Goal: Information Seeking & Learning: Learn about a topic

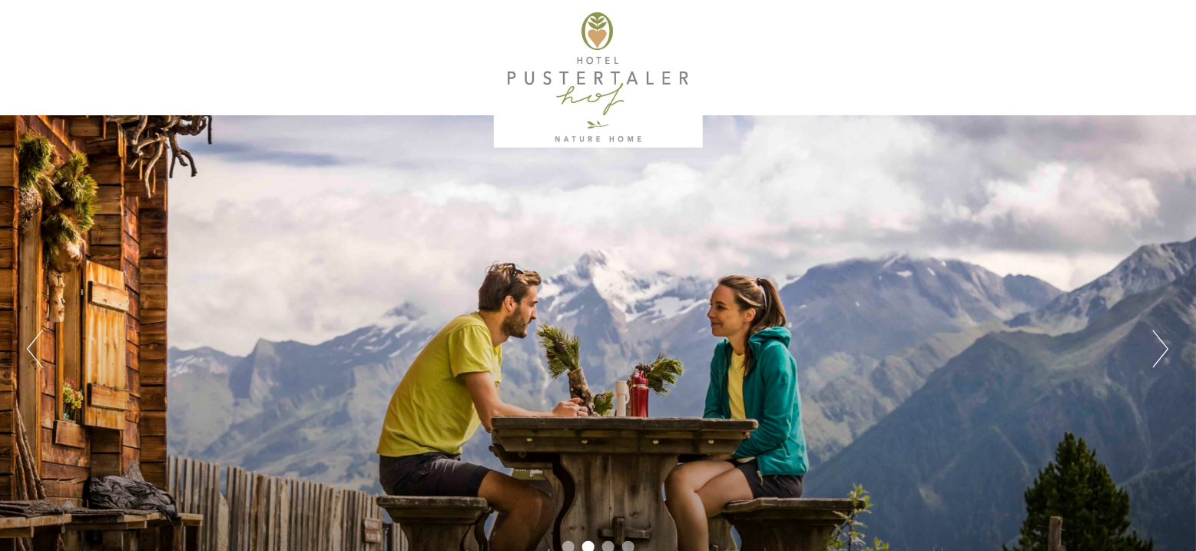
click at [30, 343] on button "Previous" at bounding box center [35, 349] width 16 height 38
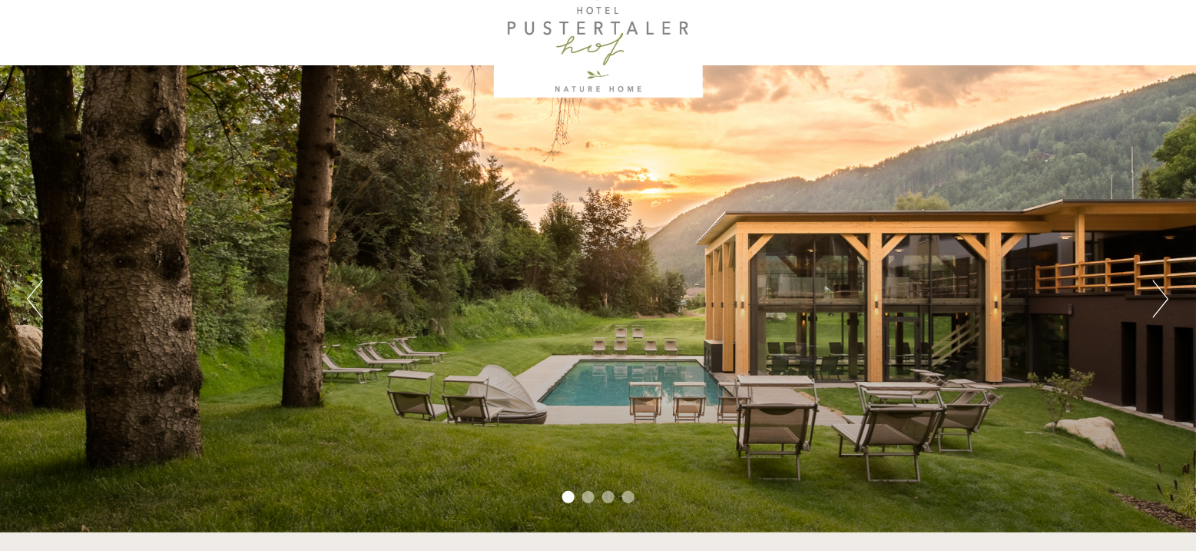
scroll to position [77, 0]
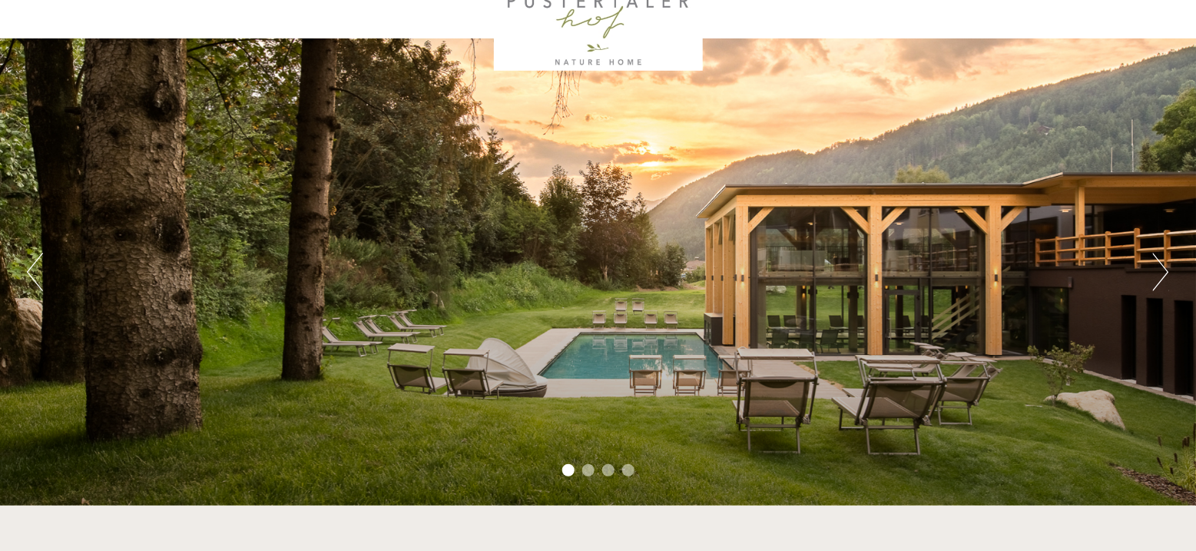
click at [1162, 274] on button "Next" at bounding box center [1161, 272] width 16 height 38
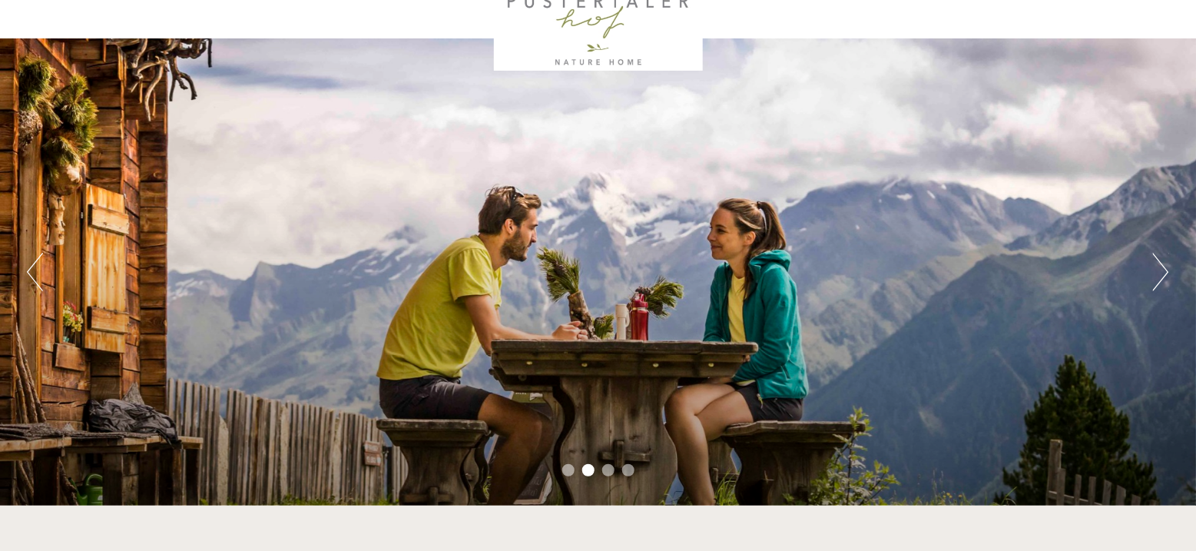
click at [1162, 274] on button "Next" at bounding box center [1161, 272] width 16 height 38
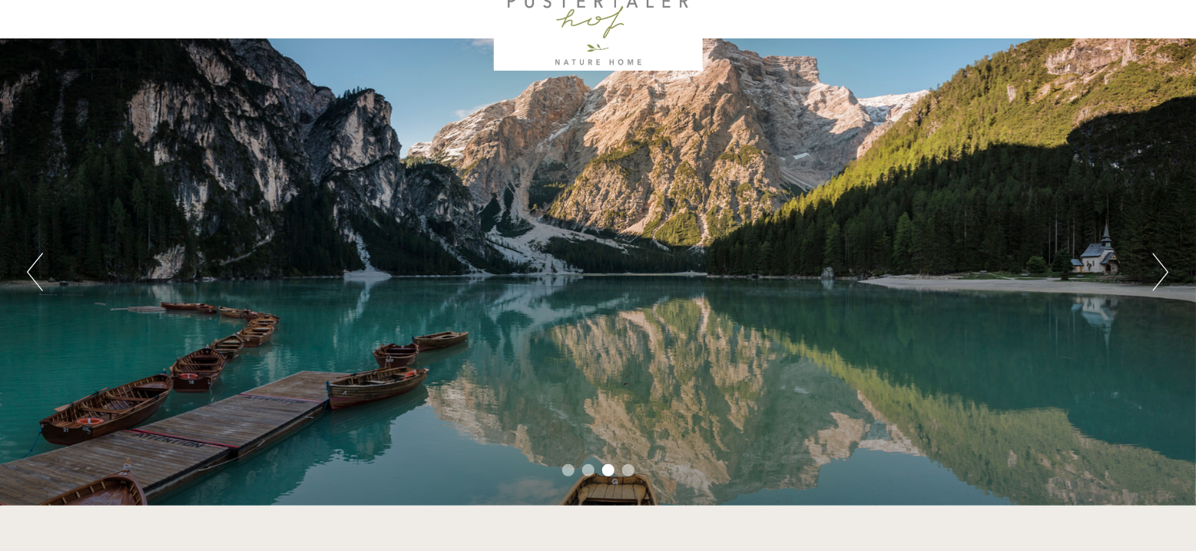
click at [1162, 274] on button "Next" at bounding box center [1161, 272] width 16 height 38
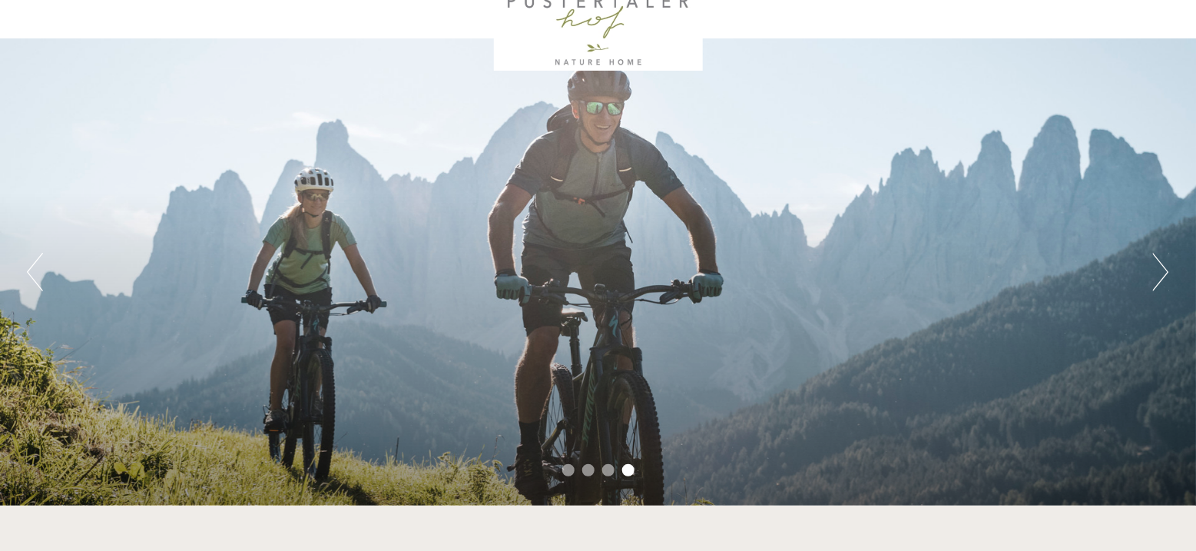
click at [1162, 274] on button "Next" at bounding box center [1161, 272] width 16 height 38
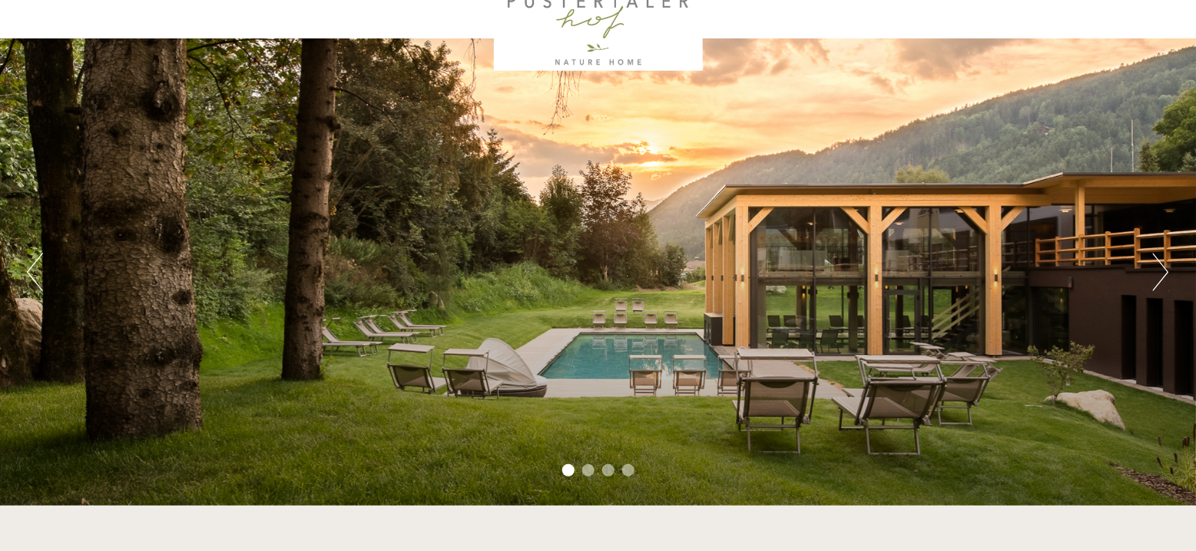
click at [1162, 274] on button "Next" at bounding box center [1161, 272] width 16 height 38
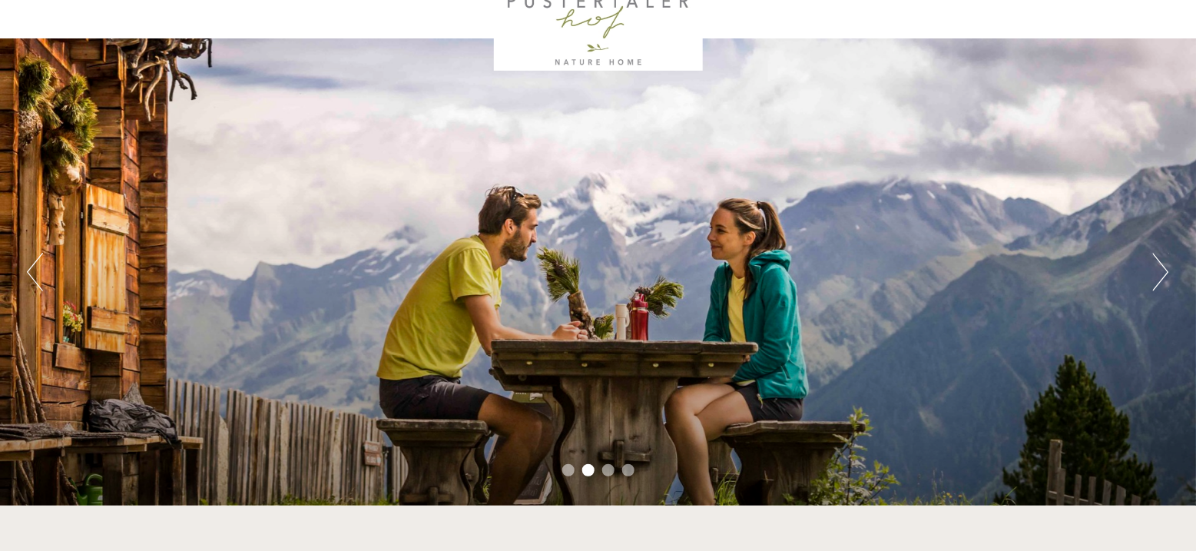
click at [1162, 274] on button "Next" at bounding box center [1161, 272] width 16 height 38
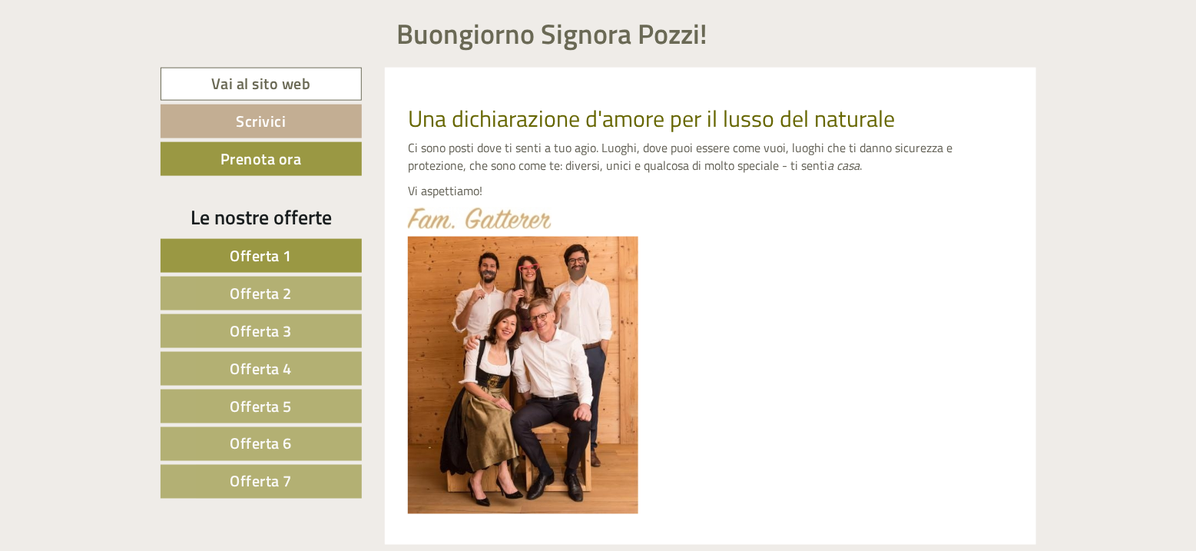
scroll to position [998, 0]
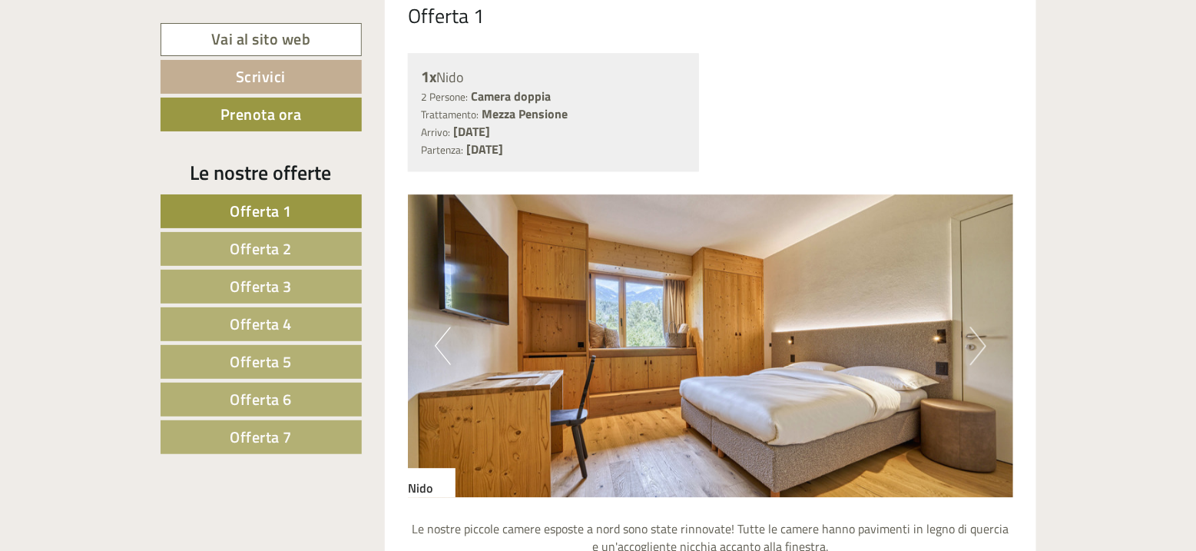
click at [248, 316] on span "Offerta 4" at bounding box center [261, 324] width 62 height 24
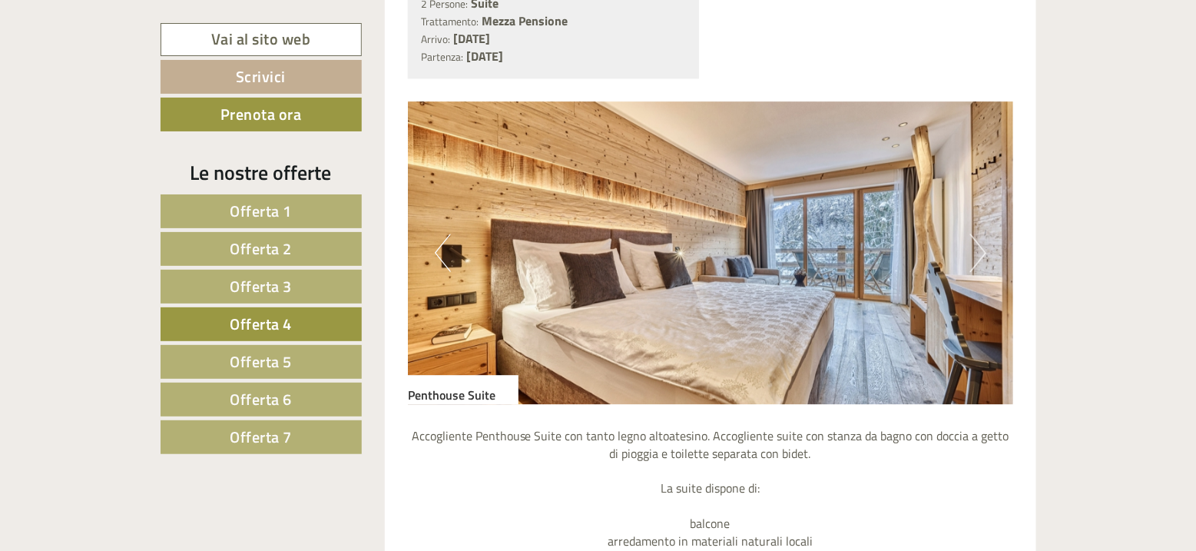
scroll to position [1412, 0]
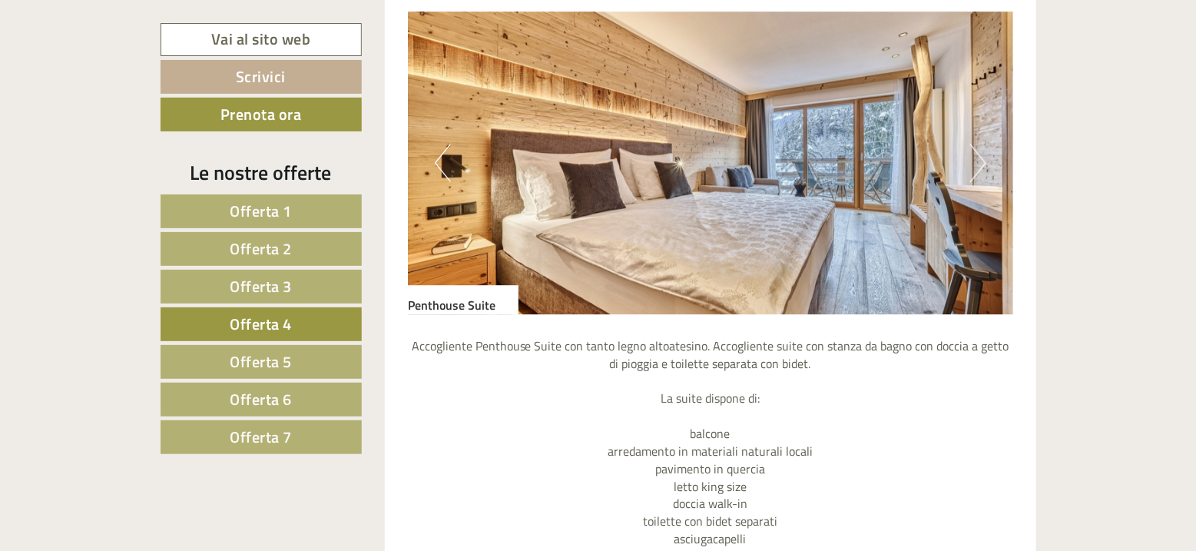
click at [968, 165] on img at bounding box center [710, 163] width 605 height 303
click at [981, 168] on button "Next" at bounding box center [978, 163] width 16 height 38
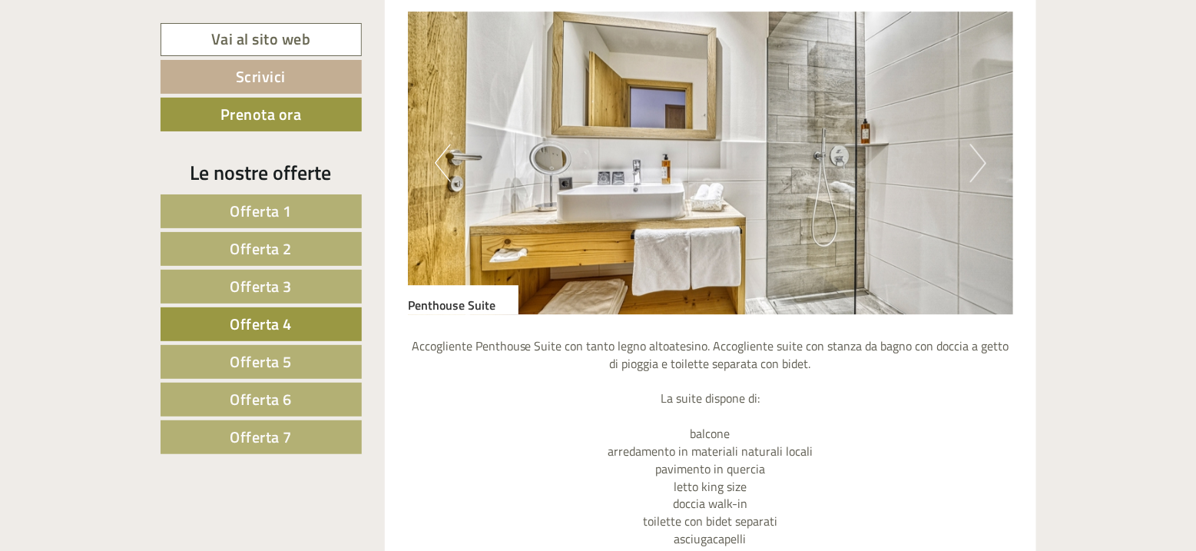
click at [981, 168] on button "Next" at bounding box center [978, 163] width 16 height 38
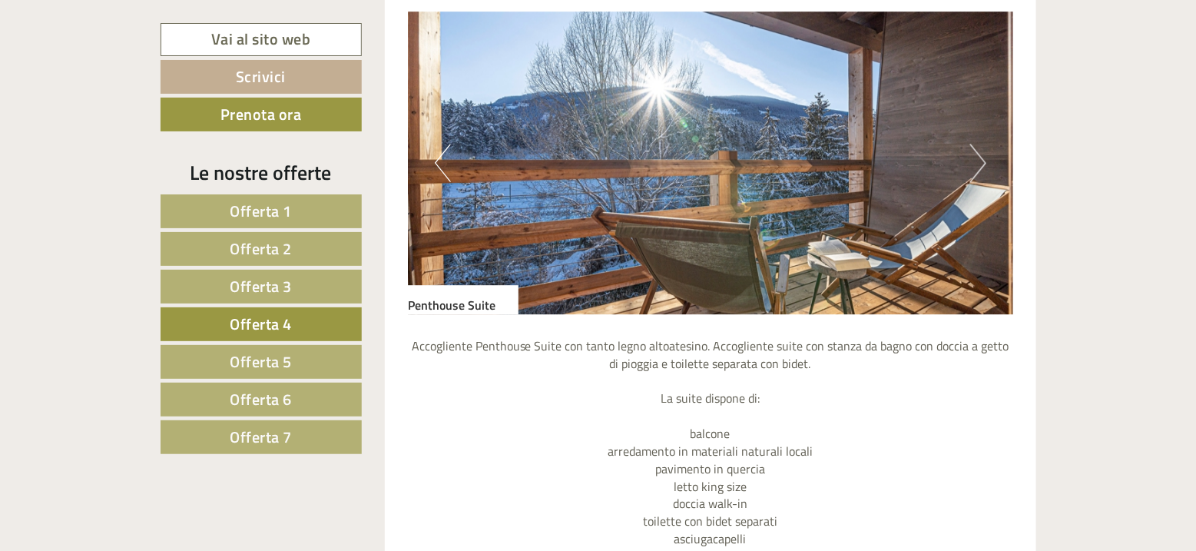
click at [981, 168] on button "Next" at bounding box center [978, 163] width 16 height 38
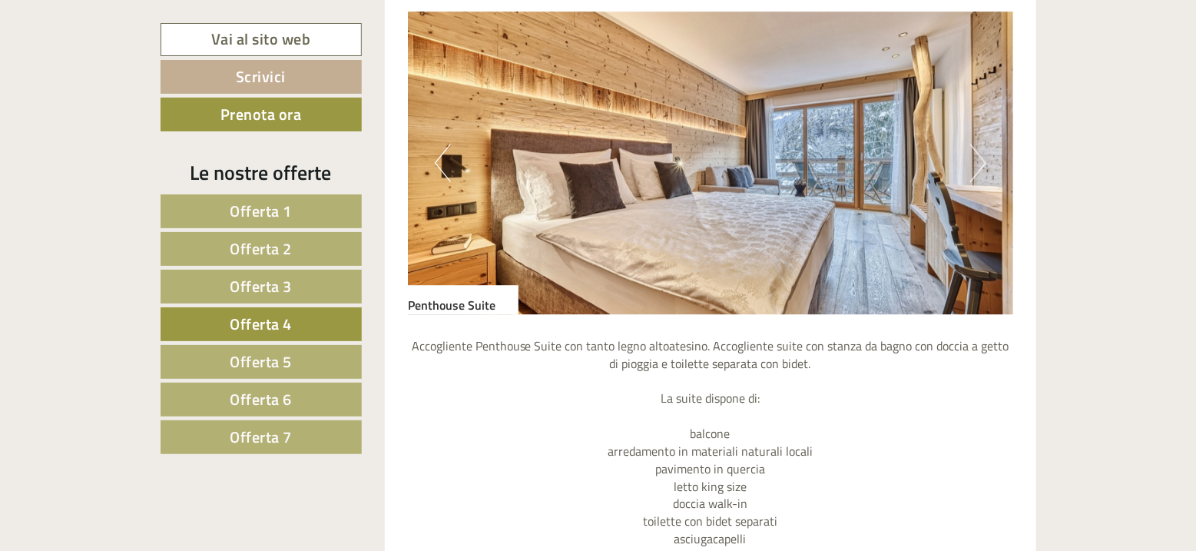
click at [981, 168] on button "Next" at bounding box center [978, 163] width 16 height 38
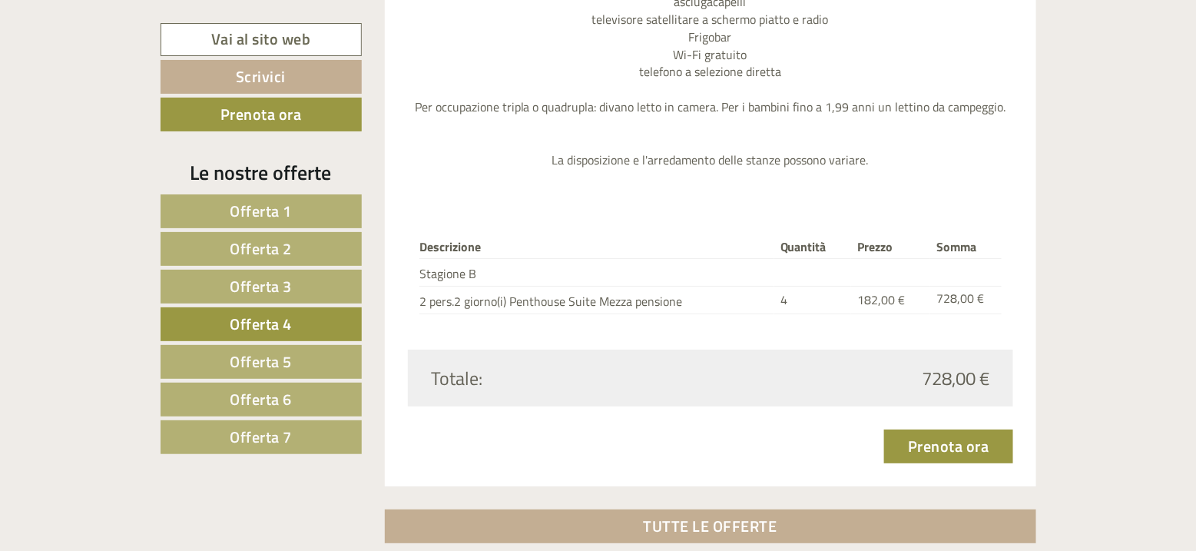
scroll to position [1950, 0]
drag, startPoint x: 238, startPoint y: 279, endPoint x: 277, endPoint y: 274, distance: 38.7
click at [238, 279] on span "Offerta 3" at bounding box center [261, 286] width 62 height 24
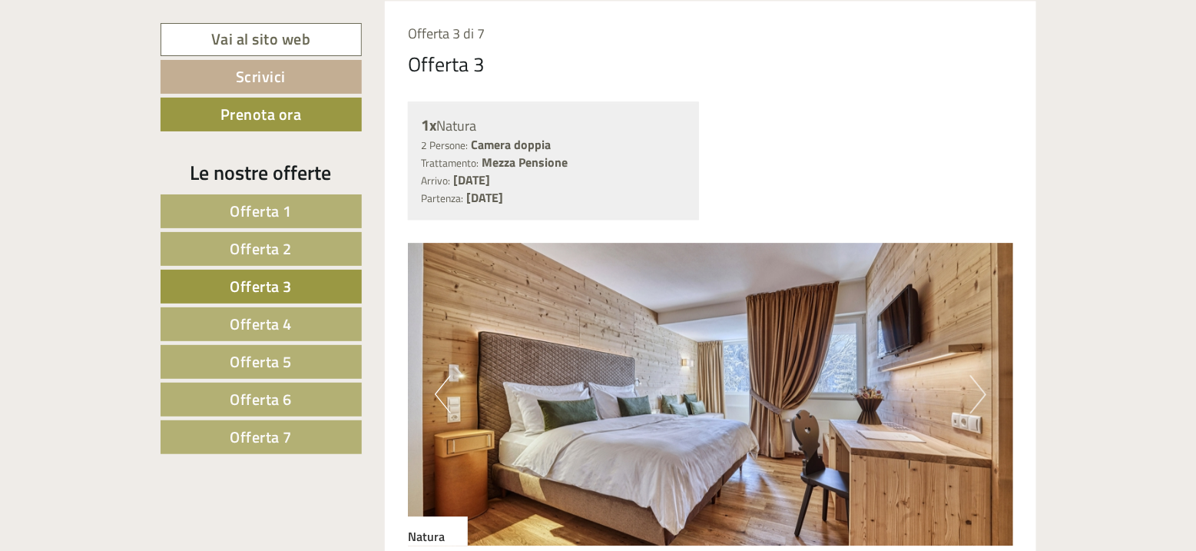
scroll to position [1335, 0]
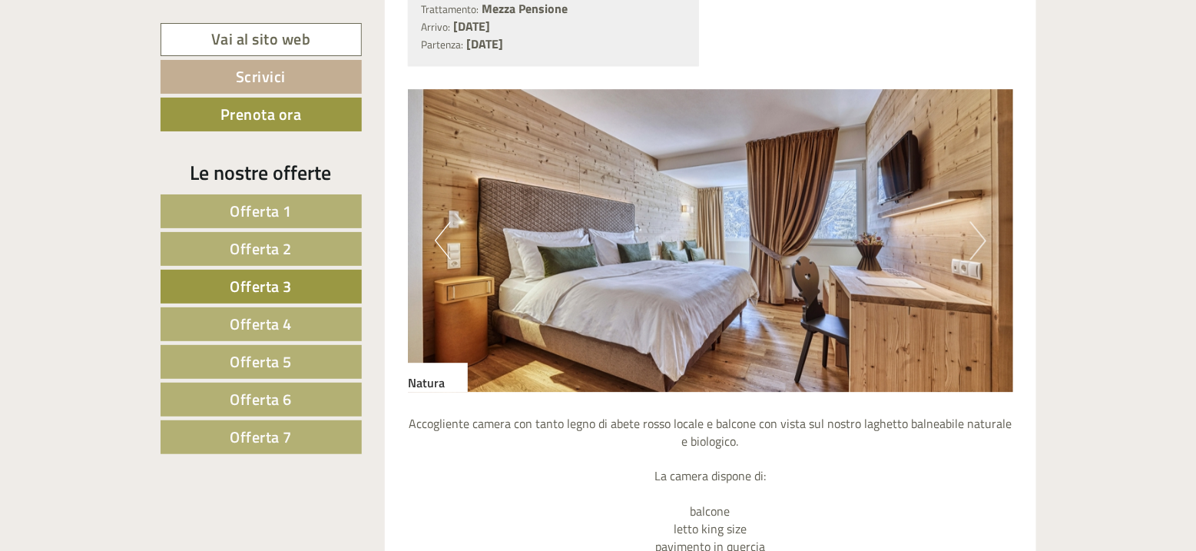
click at [980, 234] on button "Next" at bounding box center [978, 240] width 16 height 38
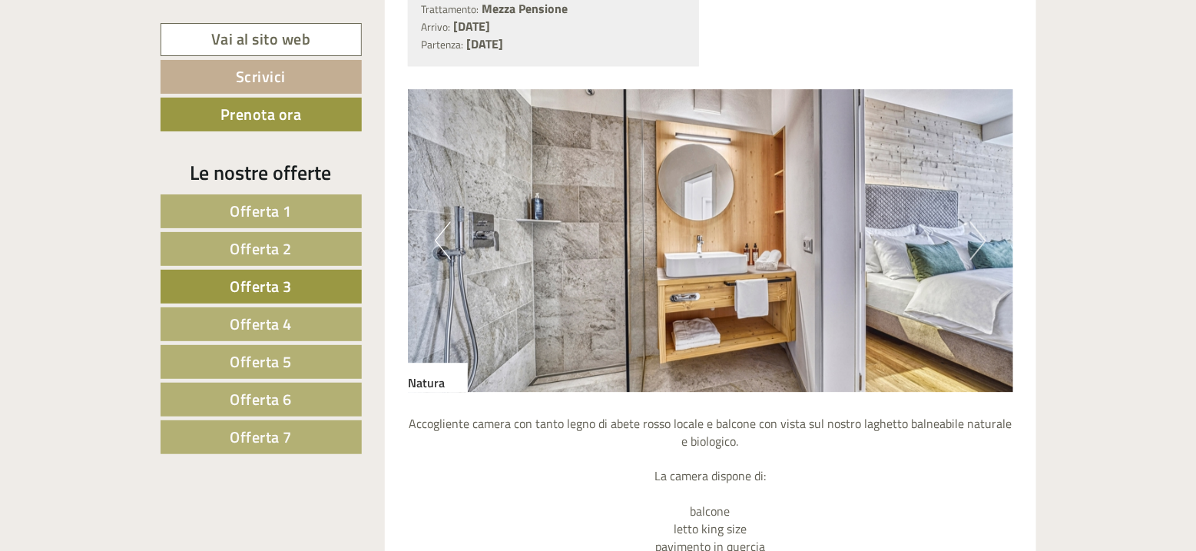
click at [980, 234] on button "Next" at bounding box center [978, 240] width 16 height 38
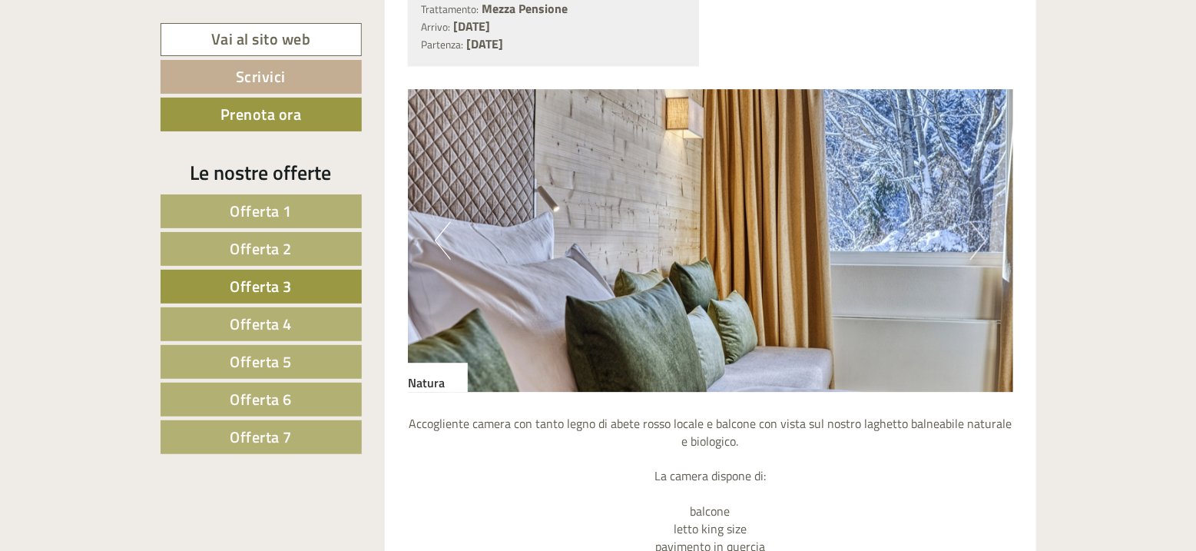
click at [980, 234] on button "Next" at bounding box center [978, 240] width 16 height 38
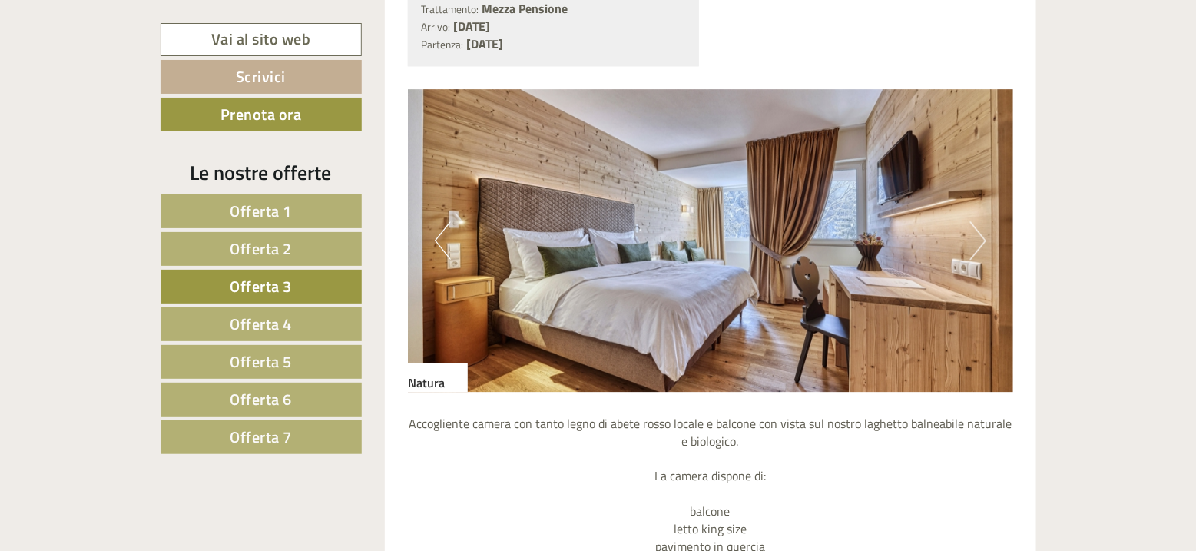
click at [980, 234] on button "Next" at bounding box center [978, 240] width 16 height 38
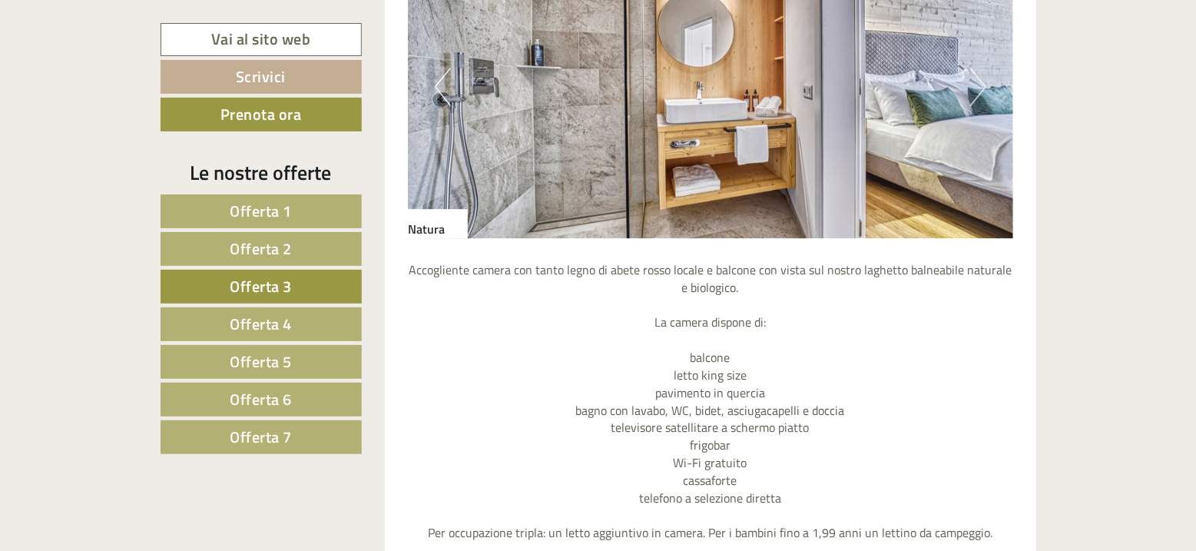
click at [281, 440] on span "Offerta 7" at bounding box center [261, 437] width 62 height 24
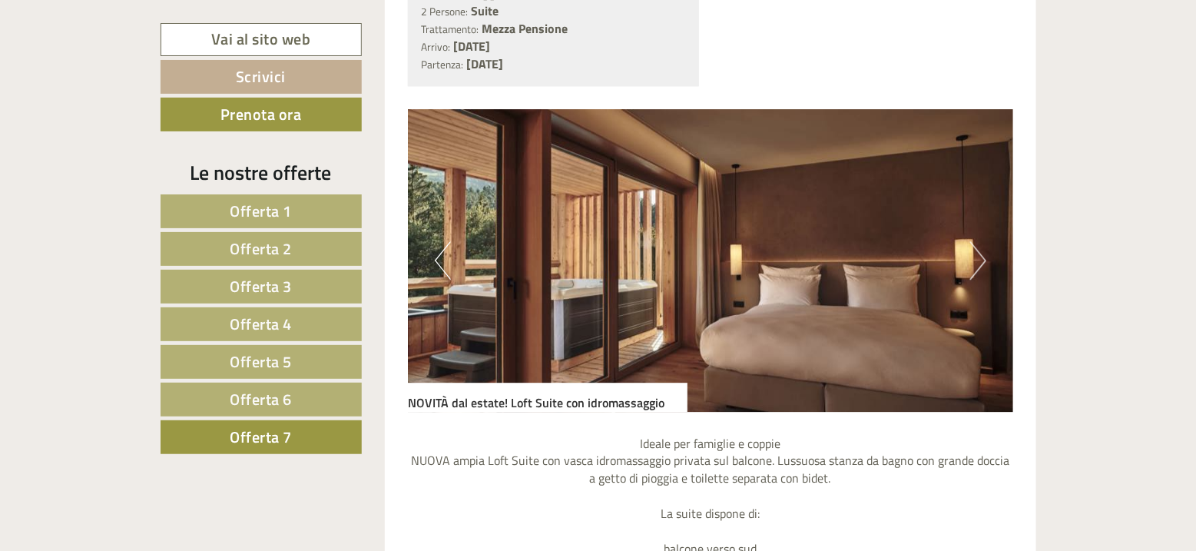
click at [979, 257] on button "Next" at bounding box center [978, 260] width 16 height 38
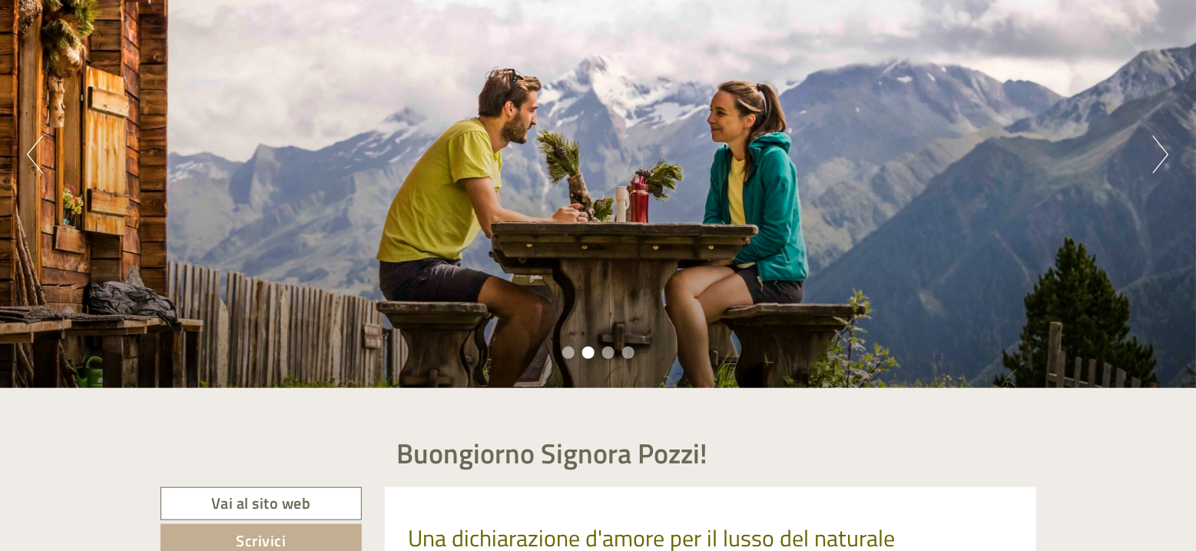
scroll to position [0, 0]
